Goal: Information Seeking & Learning: Stay updated

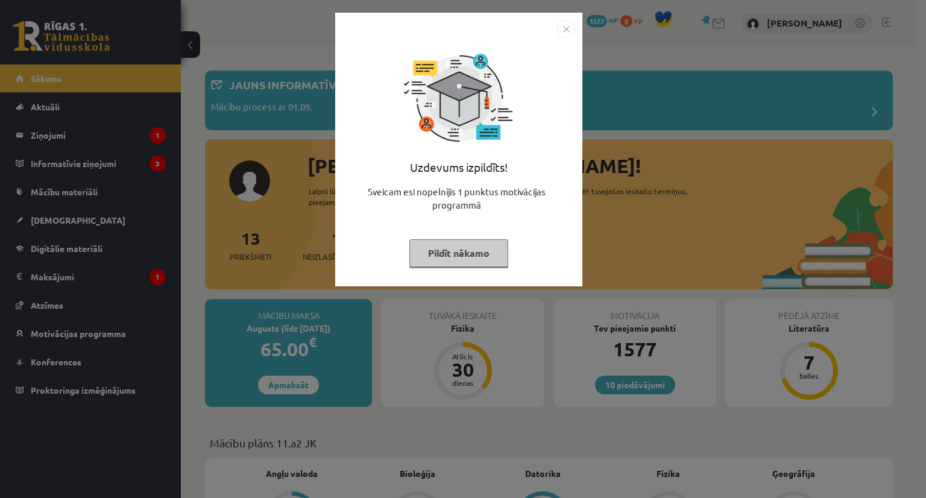
click at [561, 30] on img "Close" at bounding box center [566, 29] width 18 height 18
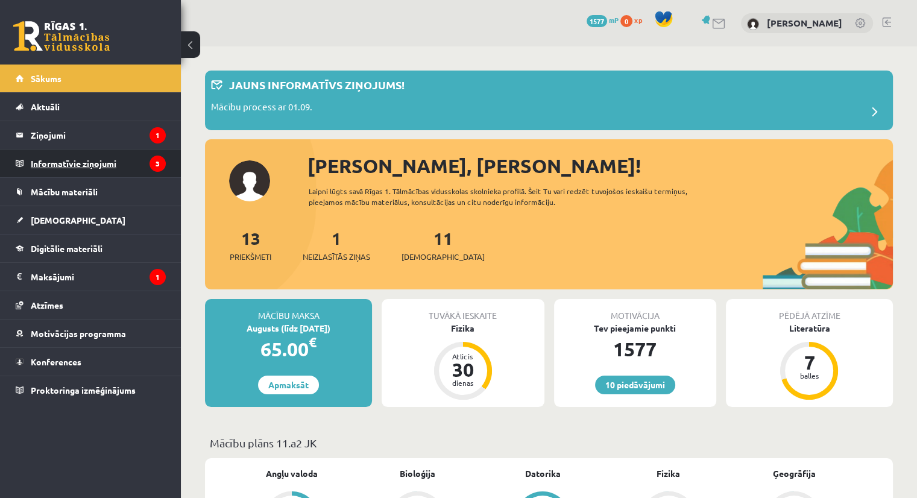
click at [60, 168] on legend "Informatīvie ziņojumi 3" at bounding box center [98, 164] width 135 height 28
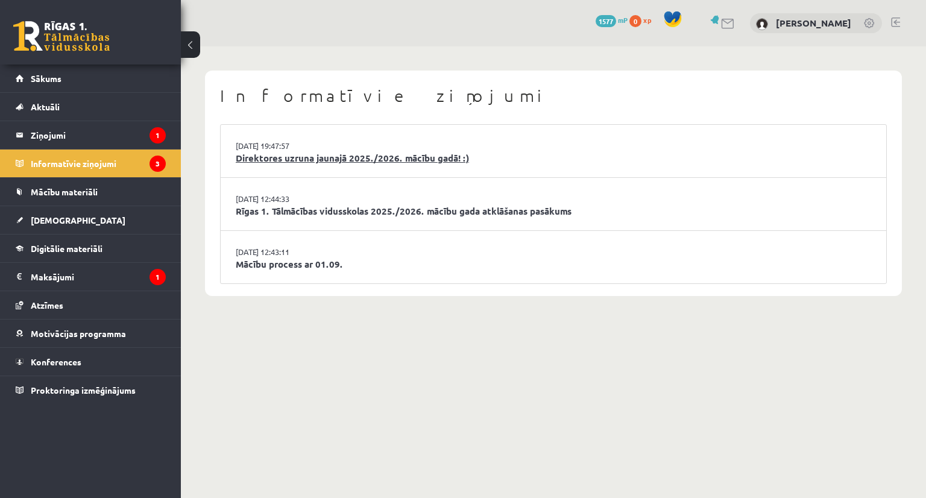
click at [280, 159] on link "Direktores uzruna jaunajā 2025./2026. mācību gadā! :)" at bounding box center [554, 158] width 636 height 14
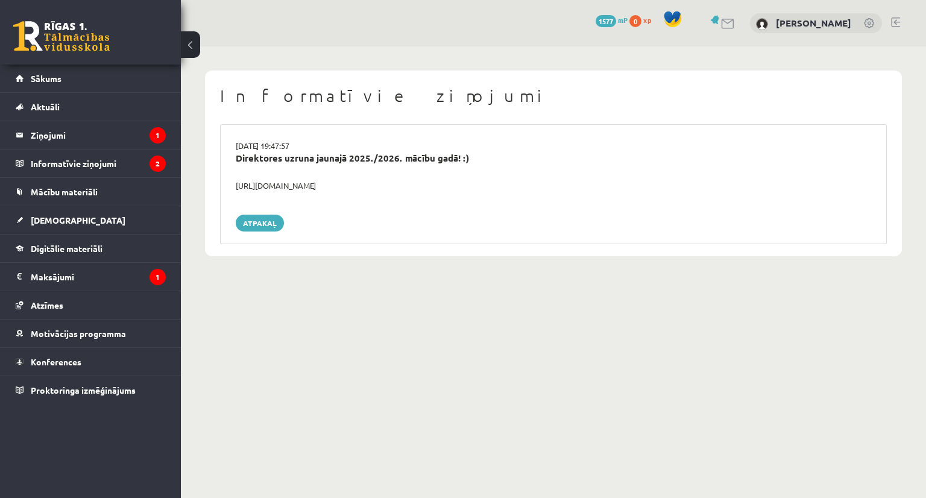
drag, startPoint x: 235, startPoint y: 185, endPoint x: 462, endPoint y: 178, distance: 227.4
click at [462, 178] on div "29.08.2025 19:47:57 Direktores uzruna jaunajā 2025./2026. mācību gadā! :) https…" at bounding box center [553, 184] width 667 height 120
drag, startPoint x: 282, startPoint y: 186, endPoint x: 256, endPoint y: 190, distance: 26.8
click at [256, 190] on div "https://youtube.com/shorts/lM8RsWyzCn4" at bounding box center [554, 186] width 654 height 12
click at [265, 185] on div "https://youtube.com/shorts/lM8RsWyzCn4" at bounding box center [554, 186] width 654 height 12
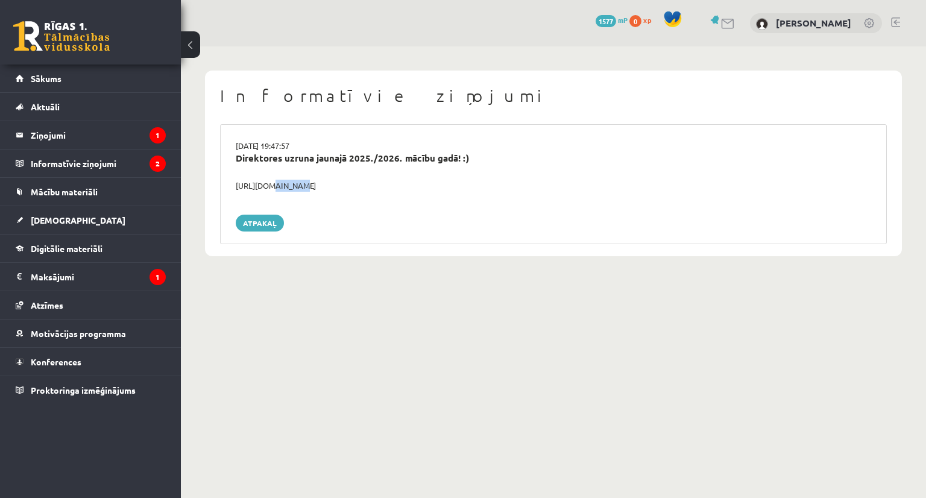
click at [265, 185] on div "https://youtube.com/shorts/lM8RsWyzCn4" at bounding box center [554, 186] width 654 height 12
copy div "https://youtube.com/shorts/lM8RsWyzCn4"
click at [294, 233] on div "29.08.2025 19:47:57 Direktores uzruna jaunajā 2025./2026. mācību gadā! :) https…" at bounding box center [553, 184] width 667 height 120
click at [254, 224] on link "Atpakaļ" at bounding box center [260, 223] width 48 height 17
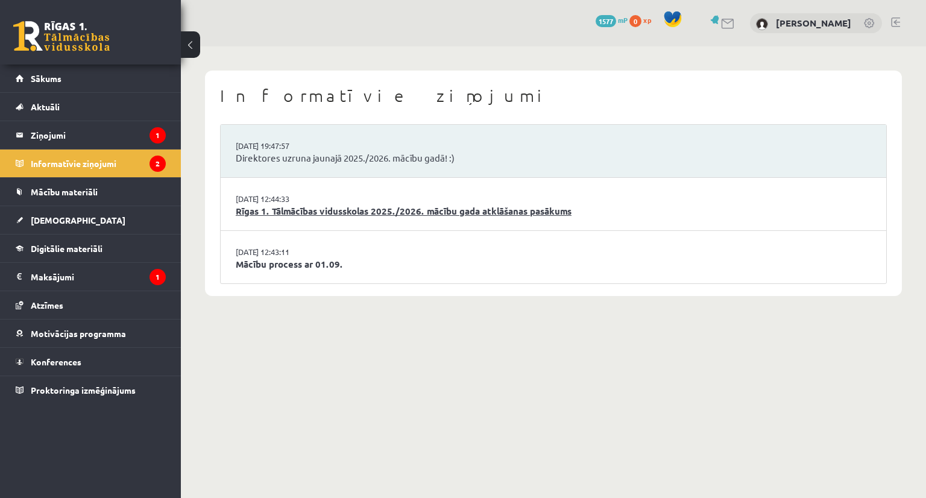
click at [283, 209] on link "Rīgas 1. Tālmācības vidusskolas 2025./2026. mācību gada atklāšanas pasākums" at bounding box center [554, 211] width 636 height 14
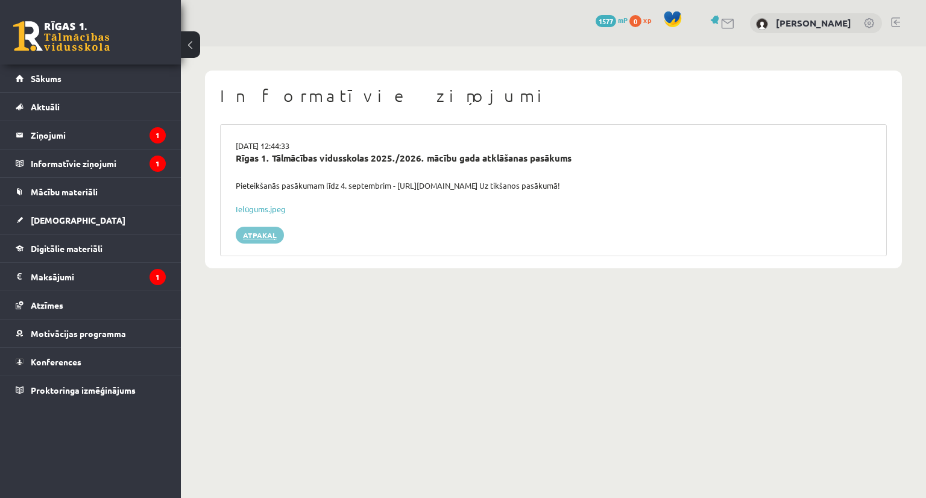
click at [253, 230] on link "Atpakaļ" at bounding box center [260, 235] width 48 height 17
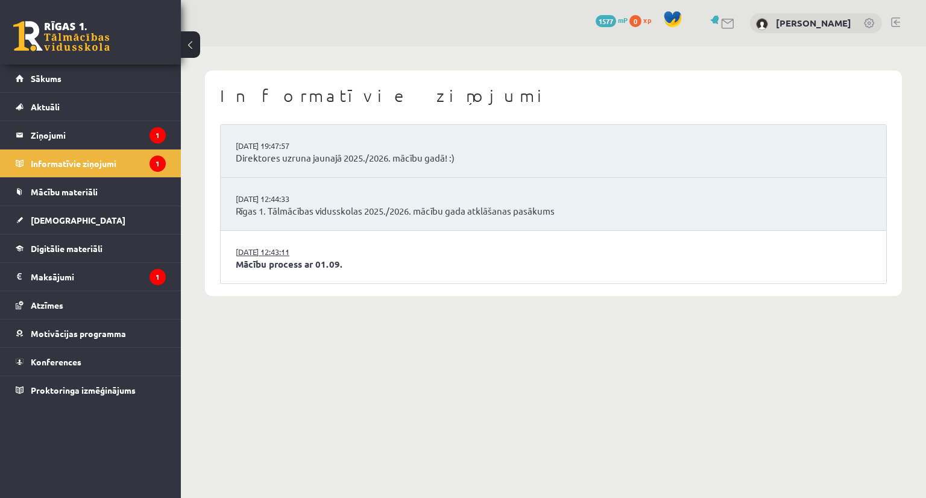
click at [297, 254] on link "[DATE] 12:43:11" at bounding box center [281, 252] width 90 height 12
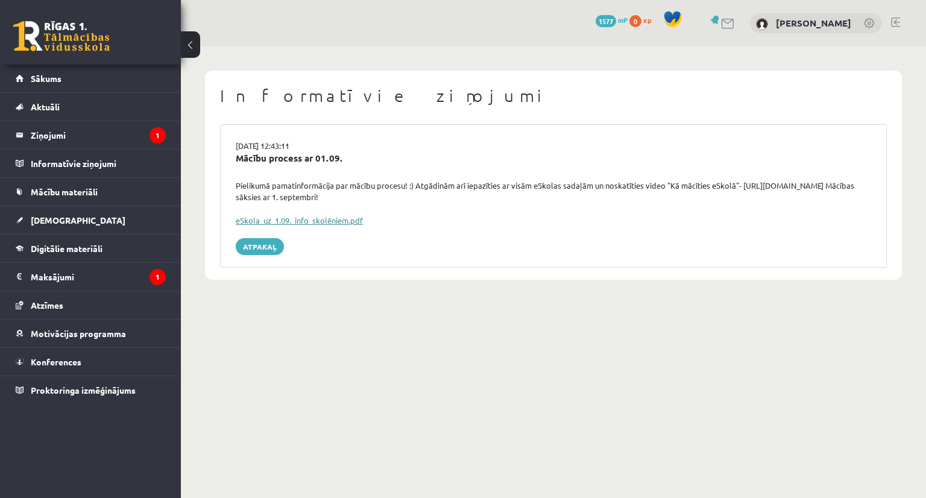
click at [294, 223] on link "eSkola_uz_1.09._info_skolēniem.pdf" at bounding box center [299, 220] width 127 height 10
click at [265, 245] on link "Atpakaļ" at bounding box center [260, 246] width 48 height 17
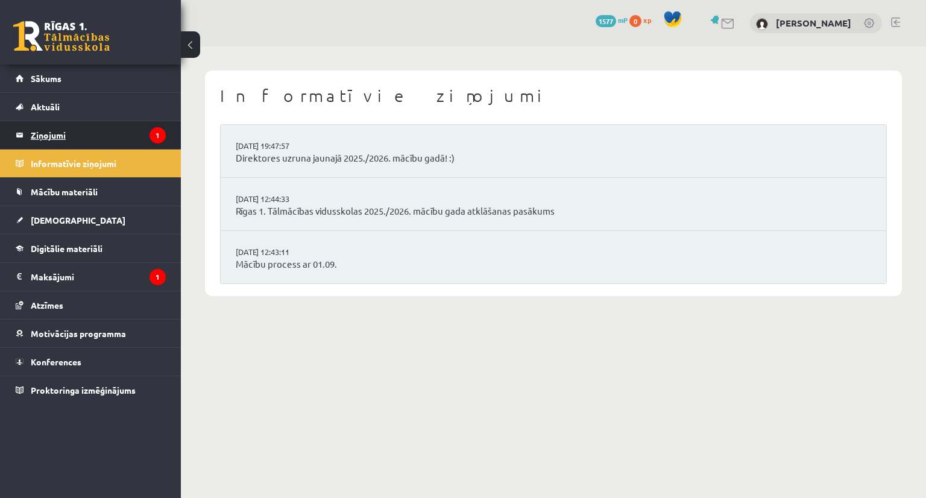
click at [96, 124] on legend "Ziņojumi 1" at bounding box center [98, 135] width 135 height 28
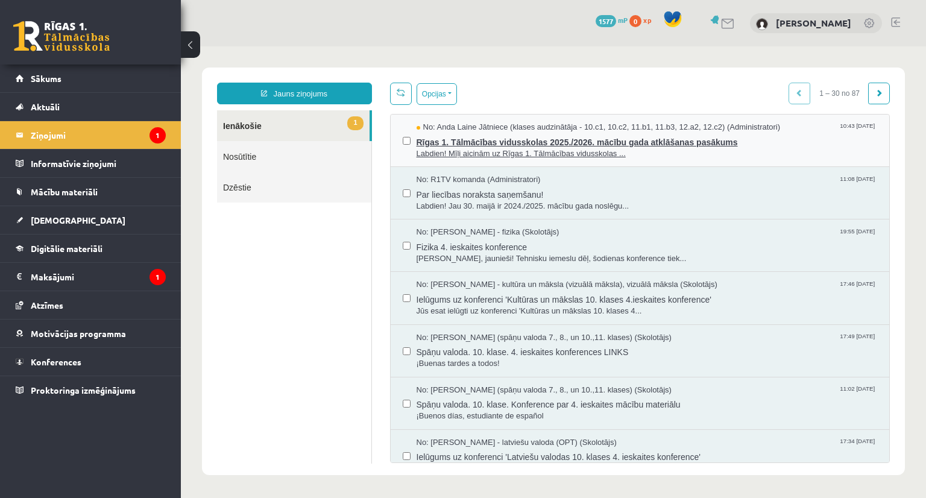
click at [470, 136] on span "Rīgas 1. Tālmācības vidusskolas 2025./2026. mācību gada atklāšanas pasākums" at bounding box center [647, 140] width 461 height 15
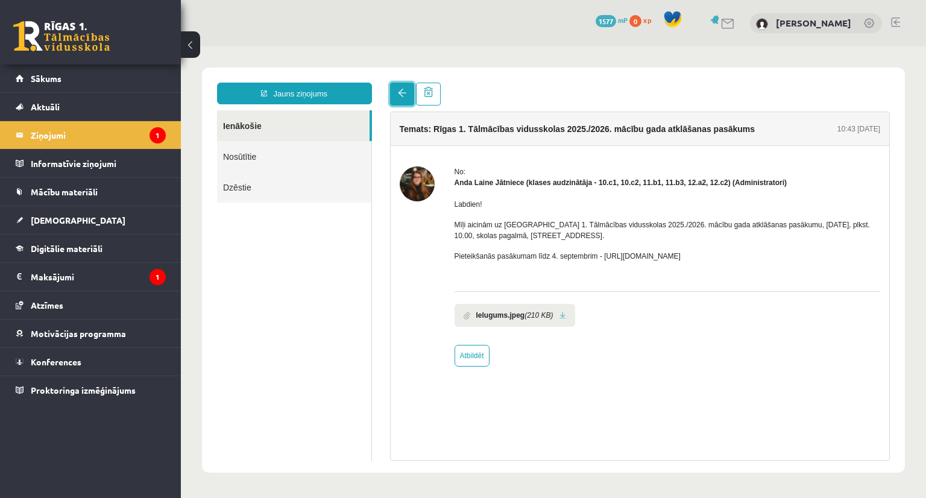
click at [406, 93] on link at bounding box center [402, 94] width 24 height 23
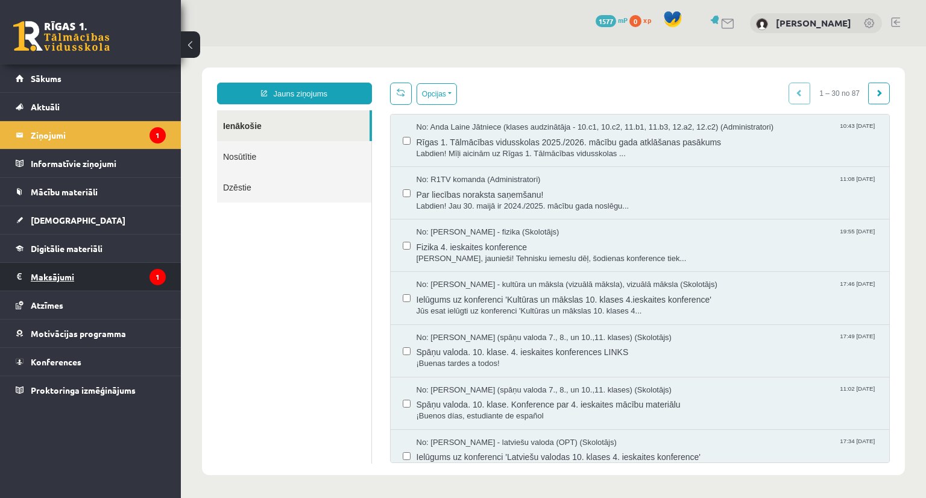
click at [150, 275] on icon "1" at bounding box center [158, 277] width 16 height 16
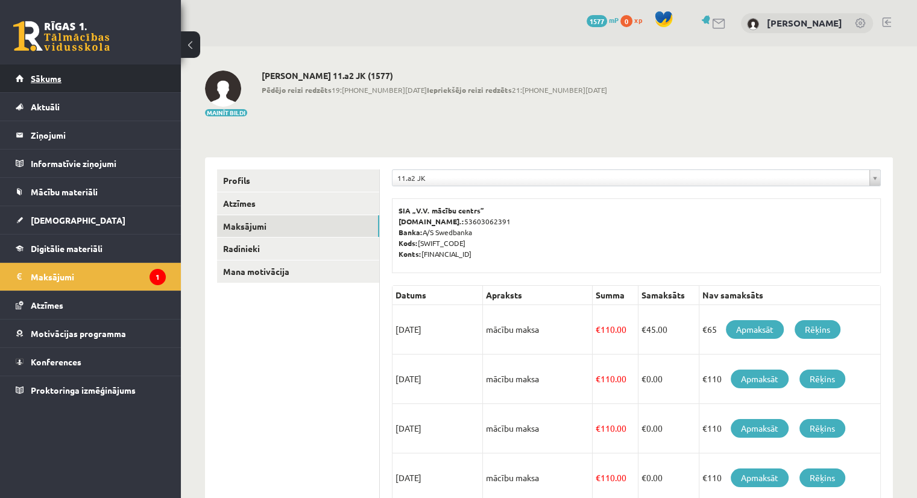
click at [93, 87] on link "Sākums" at bounding box center [91, 79] width 150 height 28
